Goal: Transaction & Acquisition: Subscribe to service/newsletter

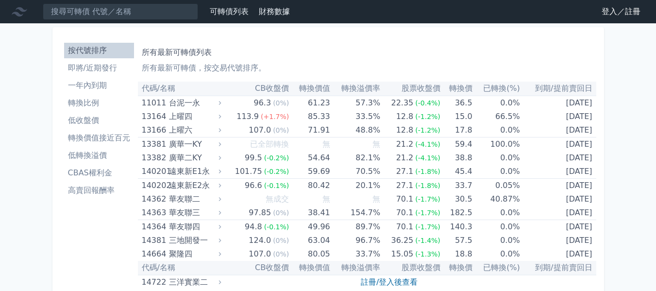
click at [91, 85] on li "一年內到期" at bounding box center [99, 86] width 70 height 12
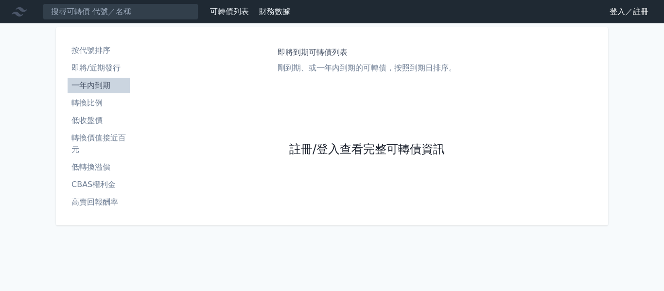
click at [373, 153] on link "註冊/登入查看完整可轉債資訊" at bounding box center [366, 150] width 155 height 16
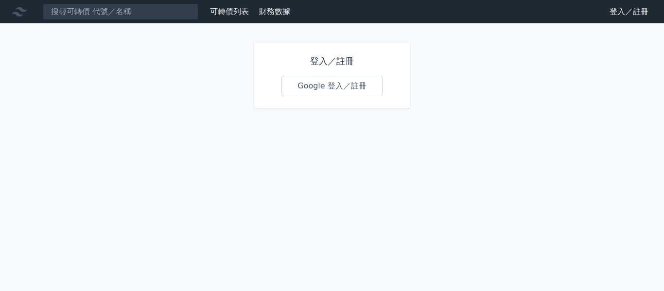
click at [323, 89] on link "Google 登入／註冊" at bounding box center [331, 86] width 101 height 20
click at [261, 166] on div "可轉債列表 財務數據 可轉債列表 財務數據 登入／註冊 登入／註冊 登入／註冊 Google 登入／註冊" at bounding box center [332, 145] width 664 height 291
click at [319, 82] on link "Google 登入／註冊" at bounding box center [331, 86] width 101 height 20
click at [320, 84] on link "Google 登入／註冊" at bounding box center [331, 86] width 101 height 20
click at [319, 84] on link "Google 登入／註冊" at bounding box center [331, 86] width 101 height 20
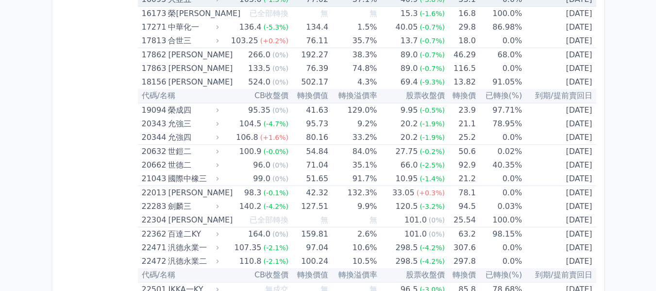
scroll to position [534, 0]
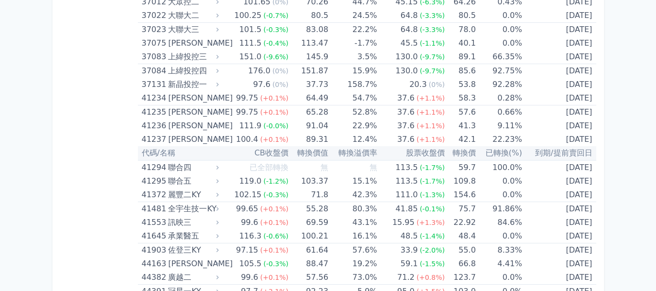
scroll to position [2624, 0]
